Goal: Transaction & Acquisition: Book appointment/travel/reservation

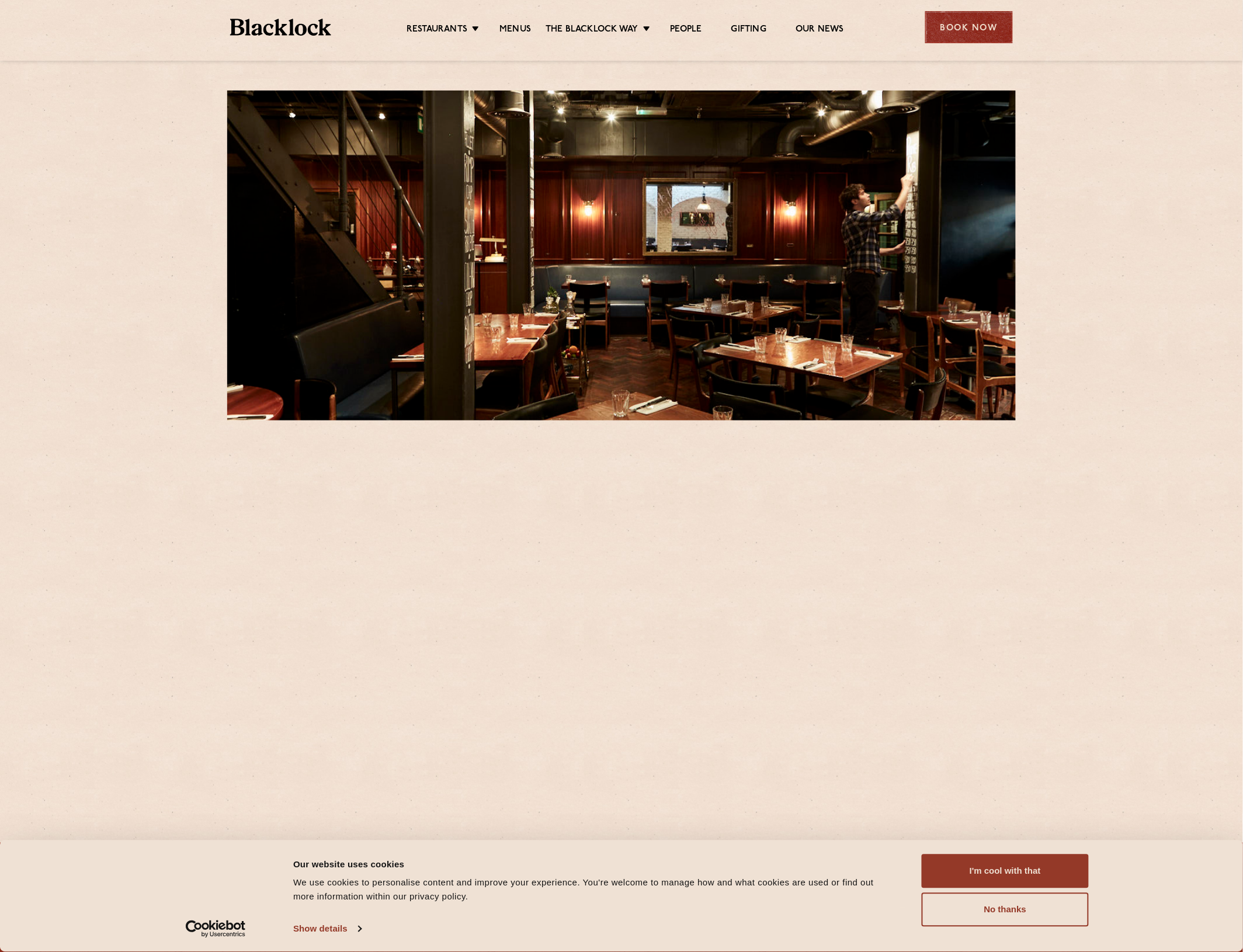
click at [967, 25] on div "Book Now" at bounding box center [969, 27] width 88 height 32
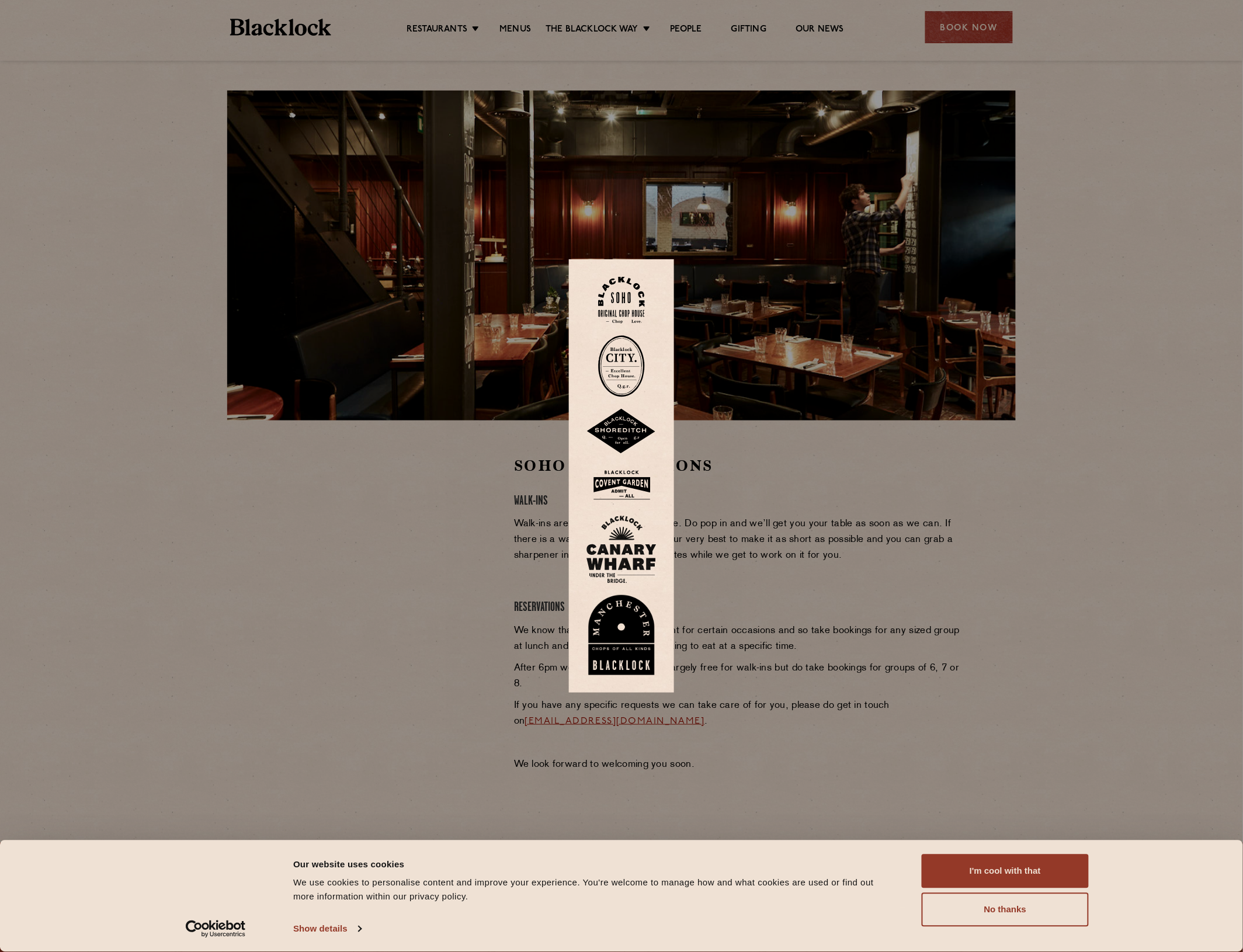
click at [479, 583] on div at bounding box center [622, 476] width 1243 height 952
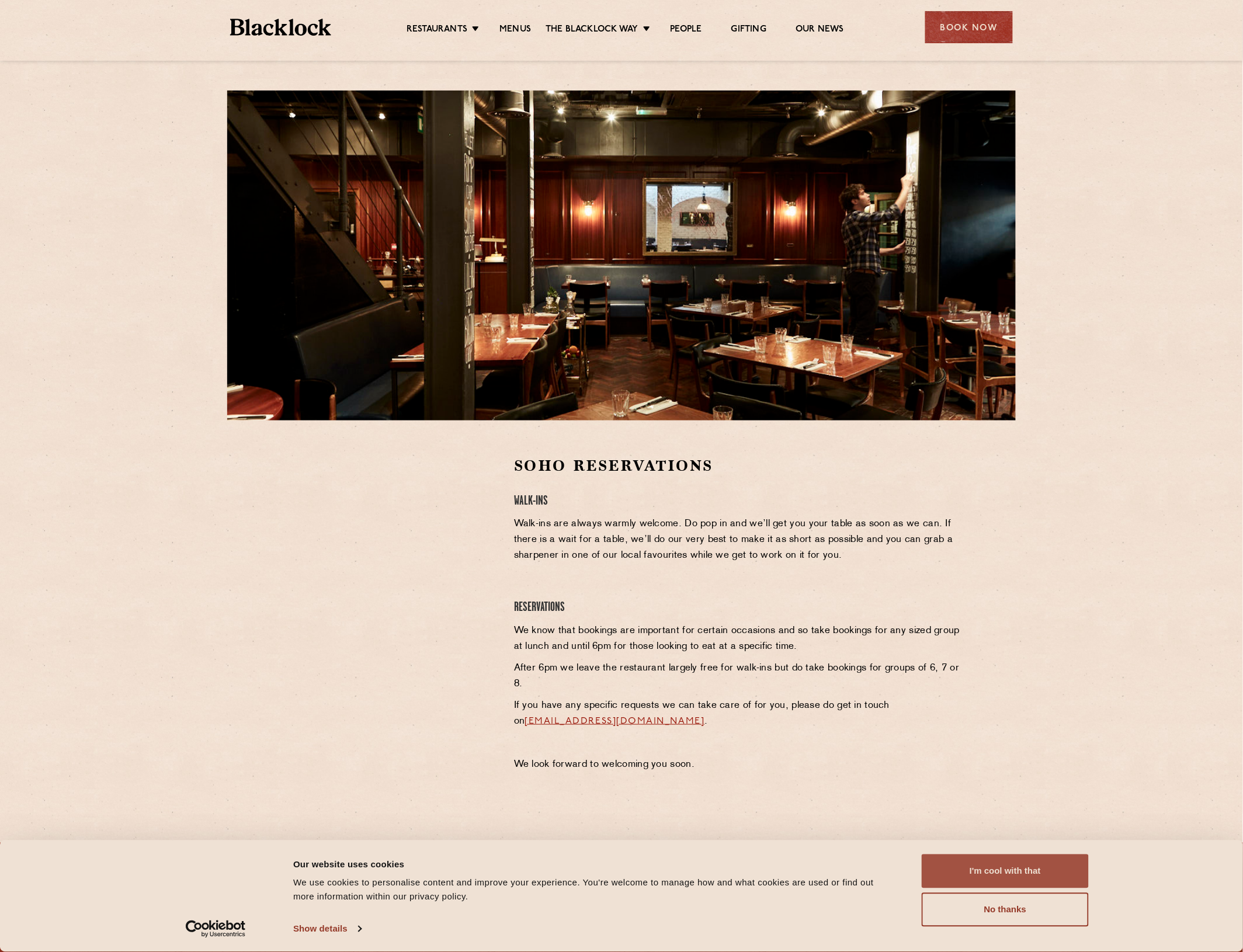
click at [993, 875] on button "I'm cool with that" at bounding box center [1005, 871] width 167 height 34
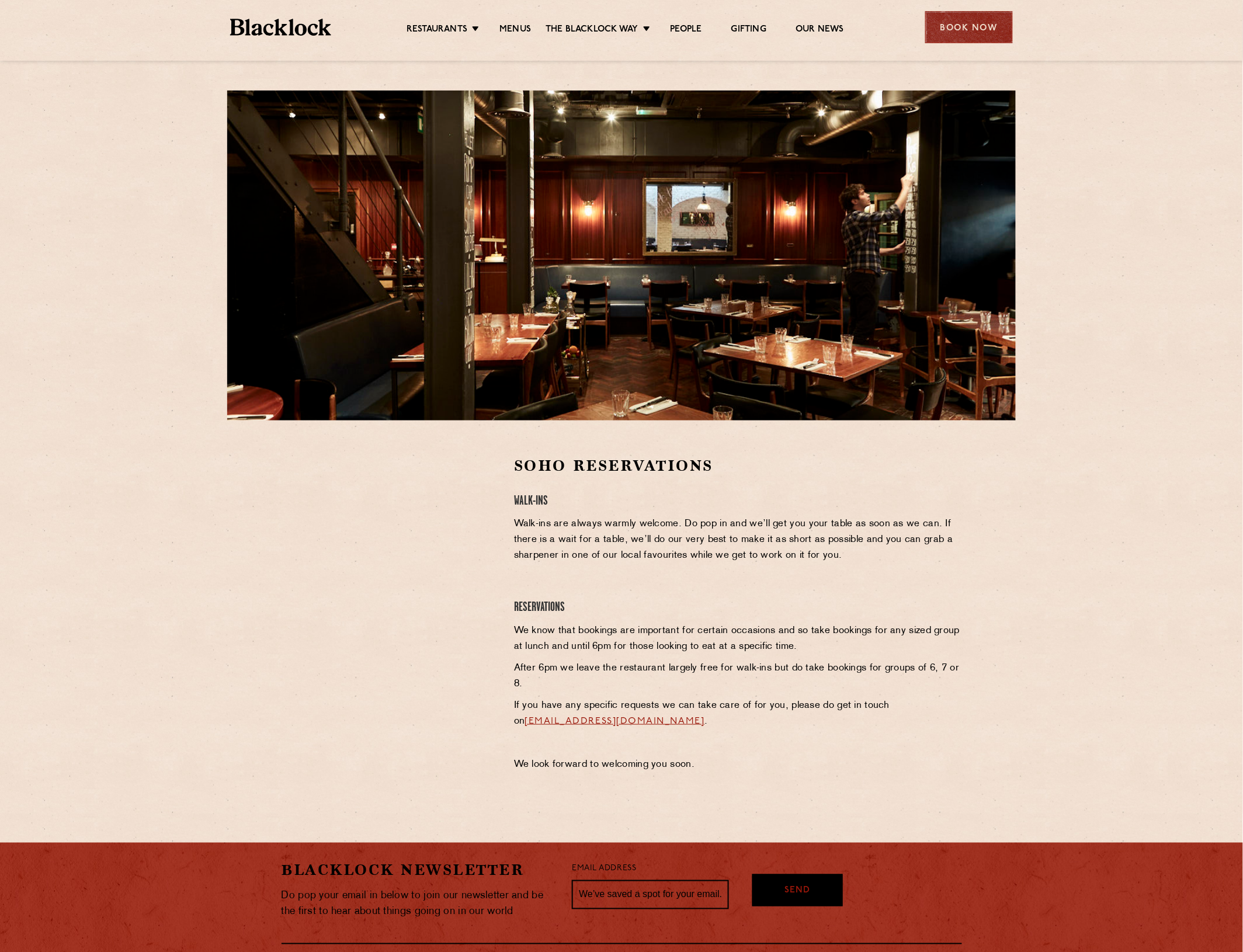
click at [953, 30] on div "Book Now" at bounding box center [969, 27] width 88 height 32
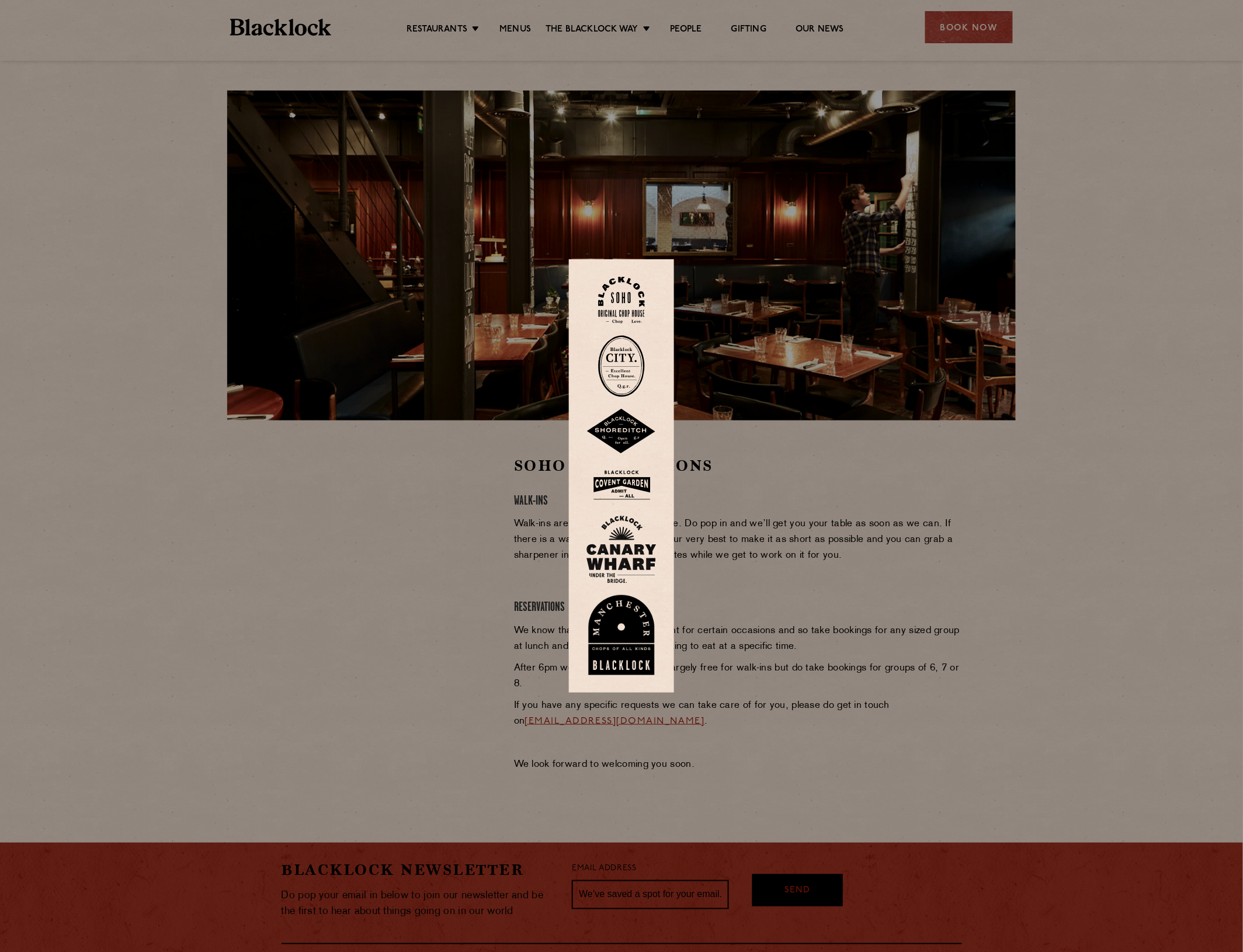
click at [635, 296] on img at bounding box center [621, 300] width 47 height 48
